Goal: Find specific page/section

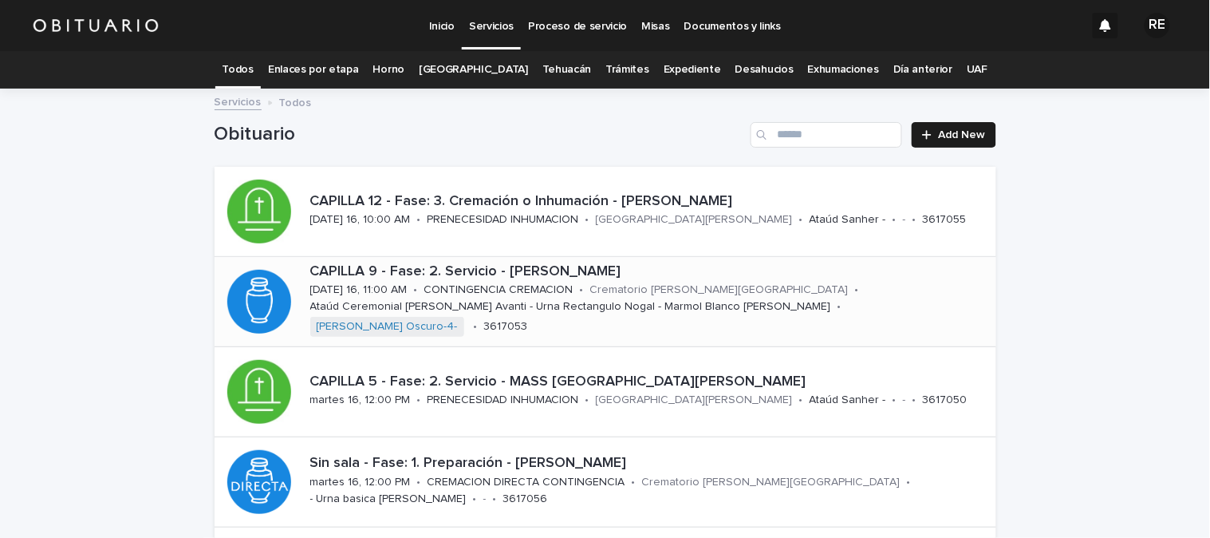
click at [484, 293] on p "CONTINGENCIA CREMACION" at bounding box center [498, 290] width 149 height 14
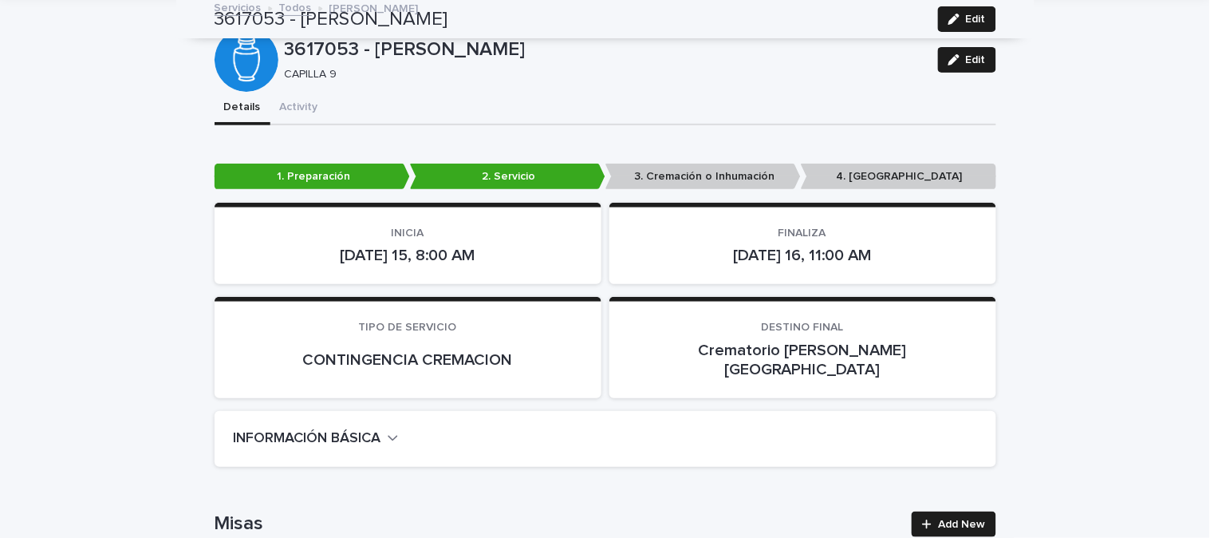
scroll to position [89, 0]
